Goal: Go to known website: Access a specific website the user already knows

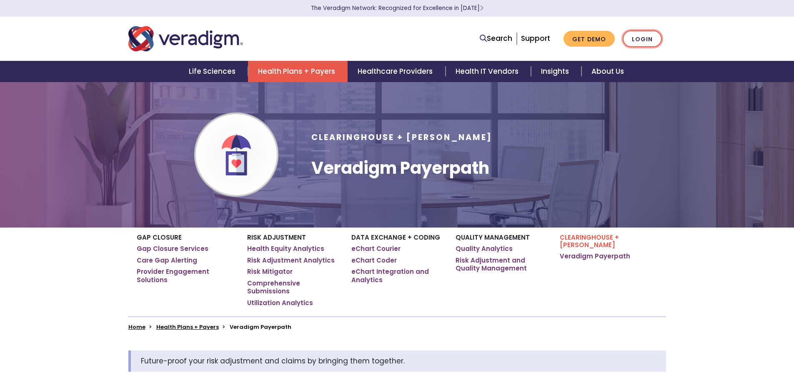
click at [633, 39] on link "Login" at bounding box center [642, 38] width 39 height 17
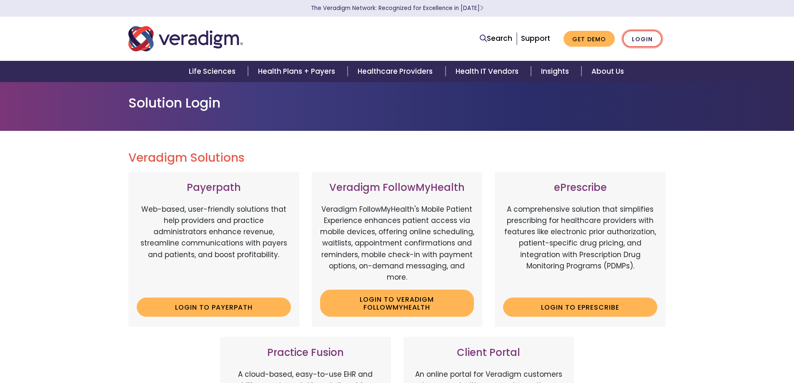
click at [645, 42] on link "Login" at bounding box center [642, 38] width 39 height 17
click at [228, 308] on link "Login to Payerpath" at bounding box center [214, 307] width 154 height 19
